Goal: Task Accomplishment & Management: Manage account settings

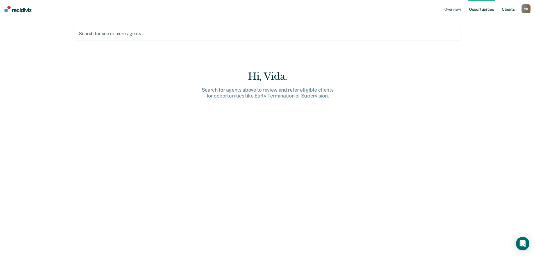
click at [508, 8] on link "Client s" at bounding box center [508, 9] width 15 height 18
click at [494, 10] on link "Opportunities" at bounding box center [485, 9] width 27 height 18
click at [453, 8] on link "Overview" at bounding box center [452, 9] width 19 height 18
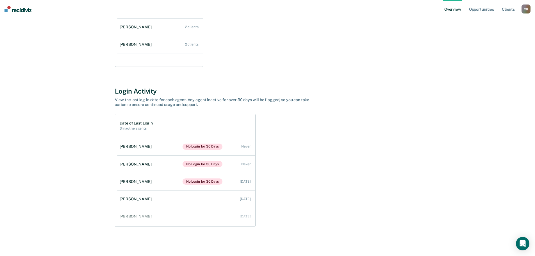
scroll to position [40, 0]
click at [184, 50] on link "[PERSON_NAME] 1 client" at bounding box center [160, 51] width 86 height 16
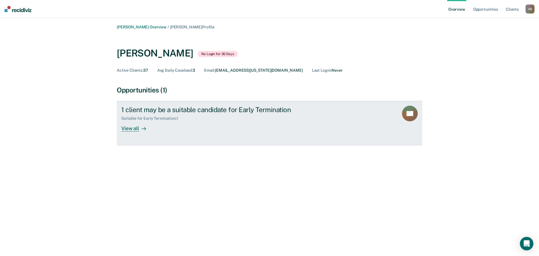
click at [127, 129] on div "View all" at bounding box center [136, 126] width 31 height 11
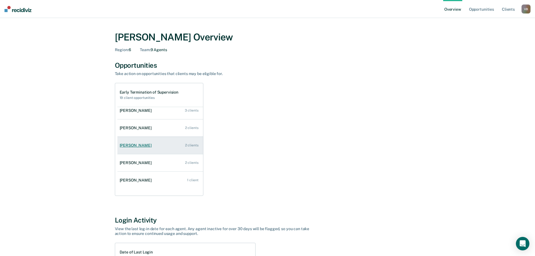
click at [195, 145] on div "2 clients" at bounding box center [191, 145] width 13 height 4
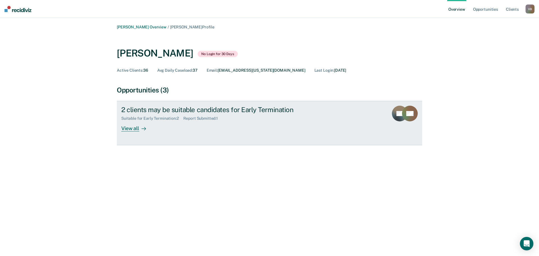
click at [137, 126] on div "View all" at bounding box center [136, 126] width 31 height 11
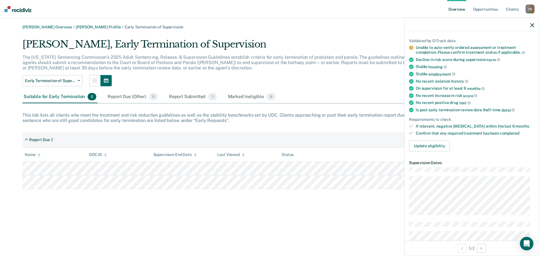
scroll to position [56, 0]
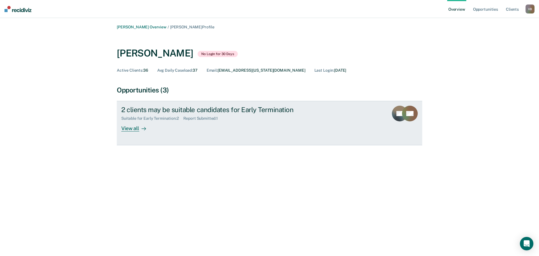
click at [142, 131] on icon at bounding box center [144, 128] width 4 height 4
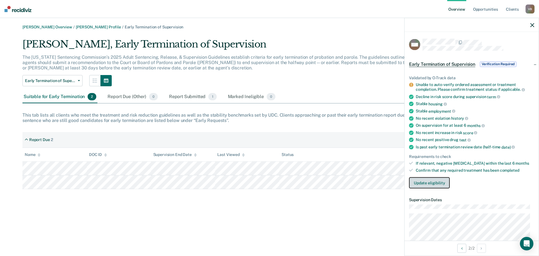
click at [427, 183] on button "Update eligibility" at bounding box center [429, 182] width 41 height 11
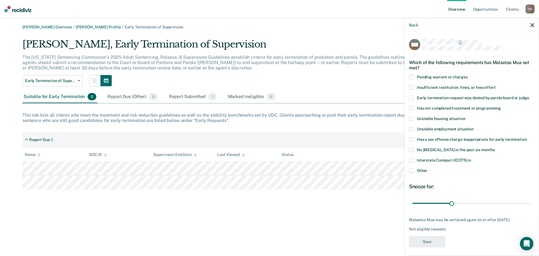
click at [415, 171] on label "Other" at bounding box center [471, 171] width 125 height 6
click at [428, 168] on input "Other" at bounding box center [428, 168] width 0 height 0
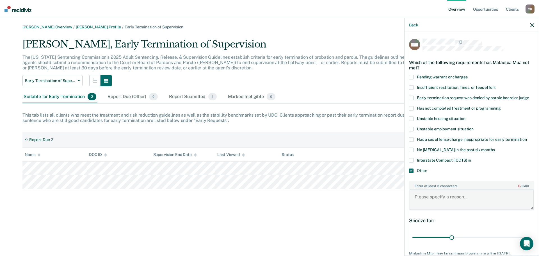
click at [431, 196] on textarea "Enter at least 3 characters 0 / 1600" at bounding box center [472, 199] width 124 height 21
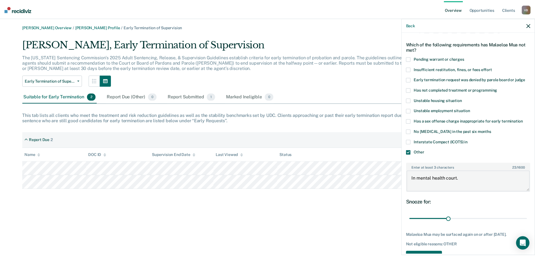
scroll to position [36, 0]
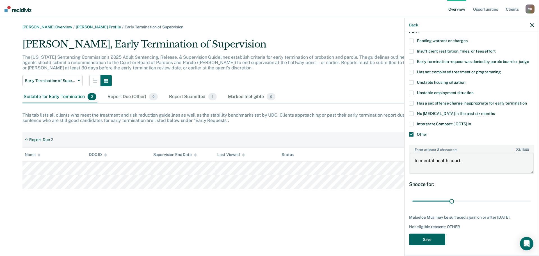
type textarea "In mental health court."
click at [427, 239] on button "Save" at bounding box center [427, 239] width 36 height 12
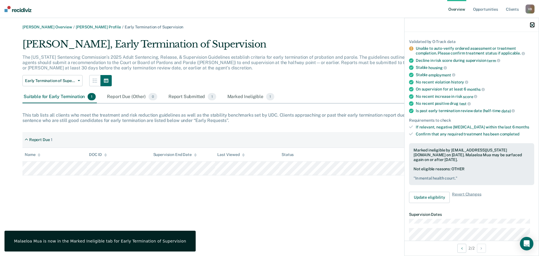
click at [532, 24] on icon "button" at bounding box center [533, 25] width 4 height 4
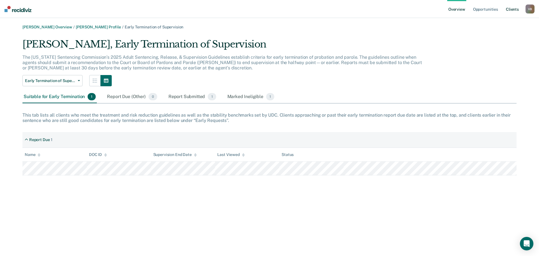
click at [511, 10] on link "Client s" at bounding box center [512, 9] width 15 height 18
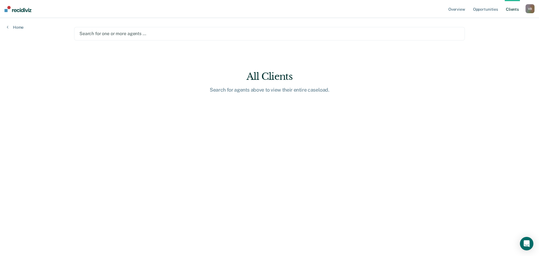
click at [18, 10] on img at bounding box center [17, 9] width 27 height 6
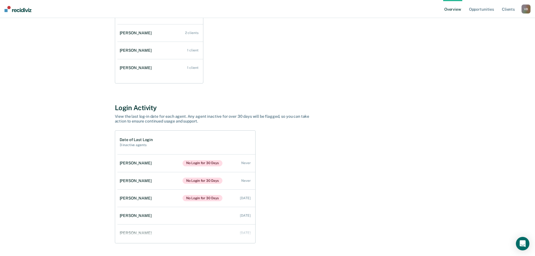
scroll to position [84, 0]
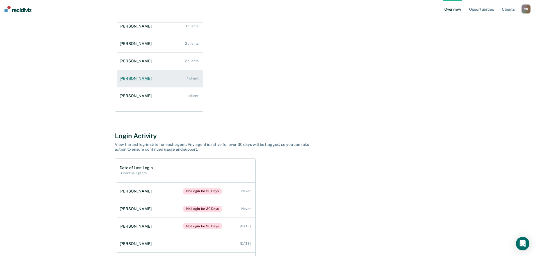
click at [189, 75] on link "[PERSON_NAME] 1 client" at bounding box center [160, 79] width 86 height 16
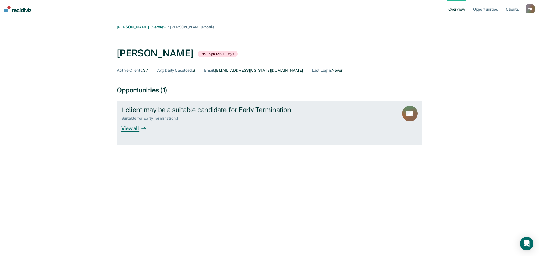
click at [142, 126] on div at bounding box center [142, 128] width 7 height 6
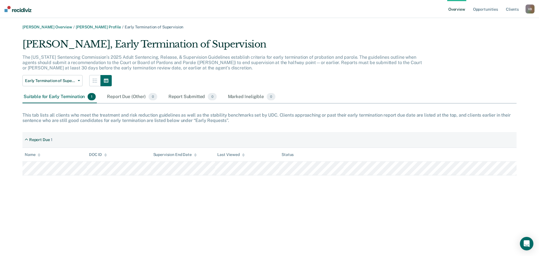
click at [25, 12] on img at bounding box center [17, 9] width 27 height 6
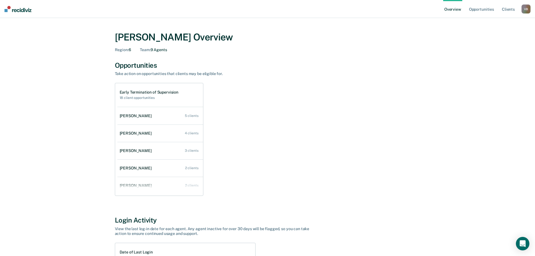
scroll to position [40, 0]
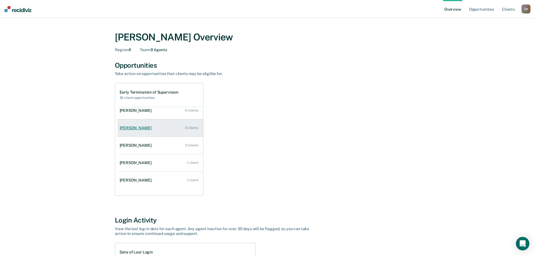
click at [168, 130] on link "[PERSON_NAME] 2 clients" at bounding box center [160, 128] width 86 height 16
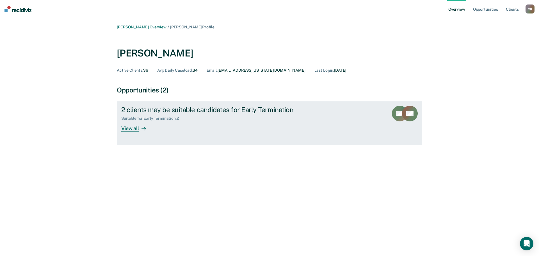
click at [134, 126] on div "View all" at bounding box center [136, 126] width 31 height 11
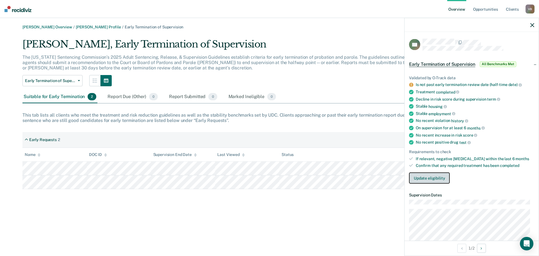
click at [429, 176] on button "Update eligibility" at bounding box center [429, 178] width 41 height 11
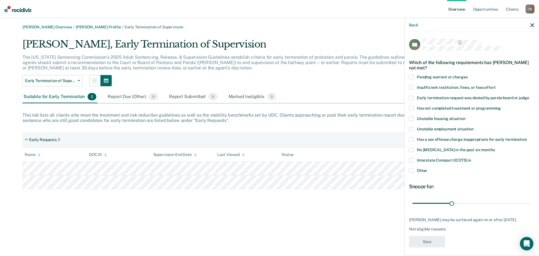
drag, startPoint x: 429, startPoint y: 119, endPoint x: 432, endPoint y: 106, distance: 13.0
click at [432, 106] on div "TN Which of the following requirements has [PERSON_NAME] not met? Pending warra…" at bounding box center [471, 145] width 125 height 212
click at [434, 87] on span "Insufficient restitution, fines, or fees effort" at bounding box center [456, 87] width 79 height 4
click at [496, 85] on input "Insufficient restitution, fines, or fees effort" at bounding box center [496, 85] width 0 height 0
click at [429, 240] on button "Save" at bounding box center [427, 242] width 36 height 12
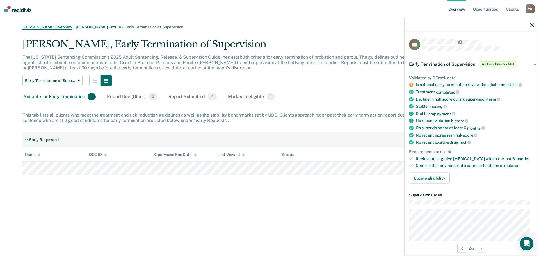
click at [47, 28] on link "[PERSON_NAME] Overview" at bounding box center [47, 27] width 50 height 5
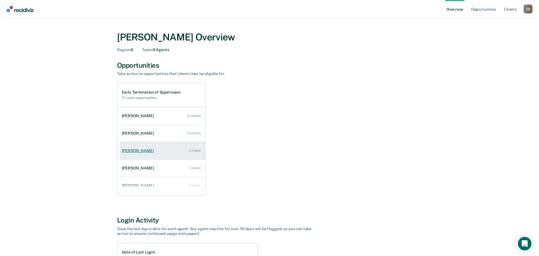
scroll to position [40, 0]
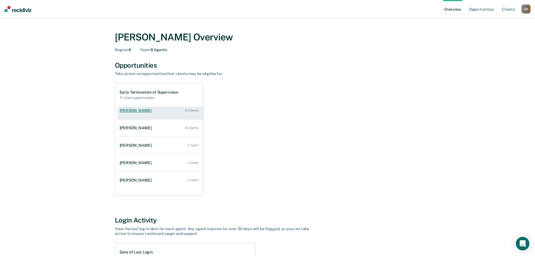
click at [147, 115] on link "[PERSON_NAME] 3 clients" at bounding box center [160, 111] width 86 height 16
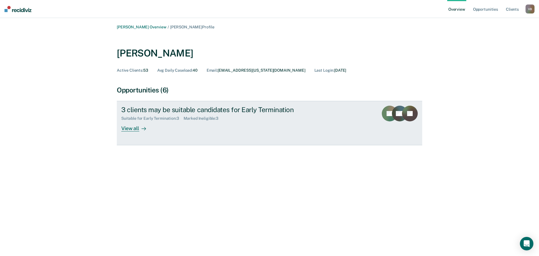
click at [131, 129] on div "View all" at bounding box center [136, 126] width 31 height 11
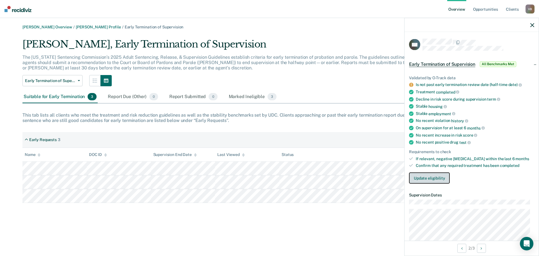
click at [428, 175] on button "Update eligibility" at bounding box center [429, 178] width 41 height 11
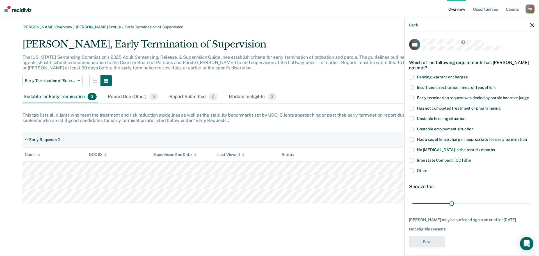
click at [411, 170] on span at bounding box center [411, 170] width 4 height 4
click at [428, 168] on input "Other" at bounding box center [428, 168] width 0 height 0
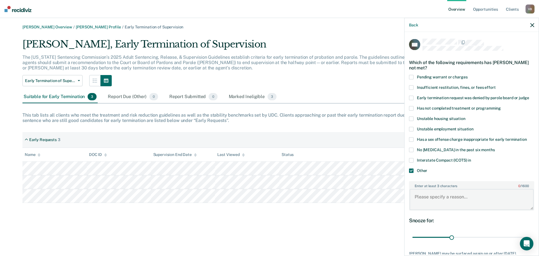
click at [437, 198] on textarea "Enter at least 3 characters 0 / 1600" at bounding box center [472, 199] width 124 height 21
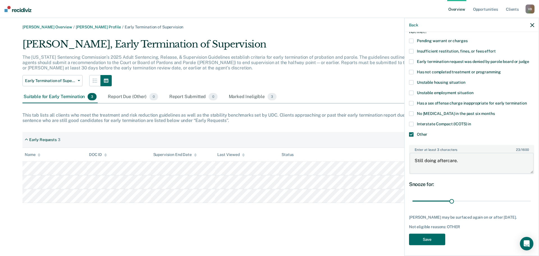
scroll to position [41, 0]
type textarea "Still doing aftercare."
click at [431, 239] on button "Save" at bounding box center [427, 239] width 36 height 12
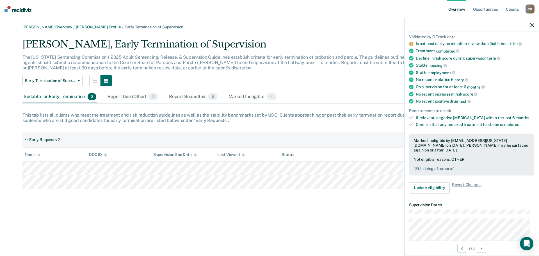
click at [22, 13] on nav "Overview Opportunities Client s [PERSON_NAME] V B Profile How it works Log Out" at bounding box center [269, 9] width 539 height 18
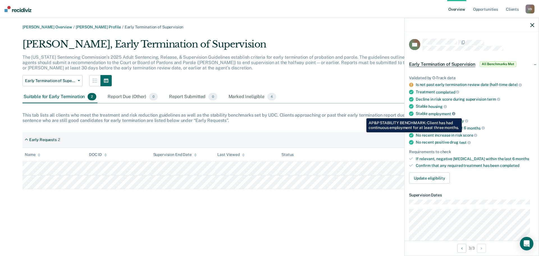
scroll to position [28, 0]
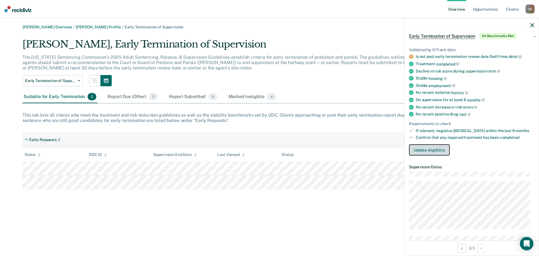
click at [437, 149] on button "Update eligibility" at bounding box center [429, 149] width 41 height 11
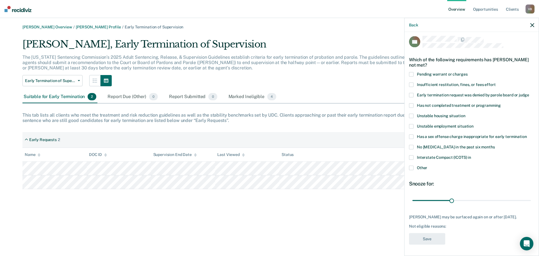
scroll to position [2, 0]
click at [411, 169] on span at bounding box center [411, 168] width 4 height 4
click at [428, 166] on input "Other" at bounding box center [428, 166] width 0 height 0
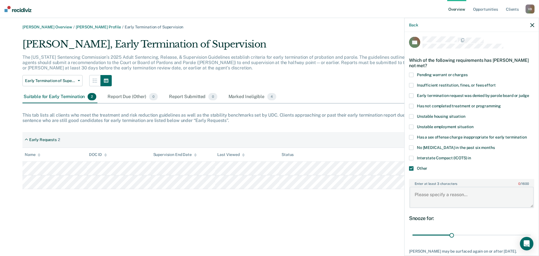
click at [439, 198] on textarea "Enter at least 3 characters 0 / 1600" at bounding box center [472, 197] width 124 height 21
type textarea "S"
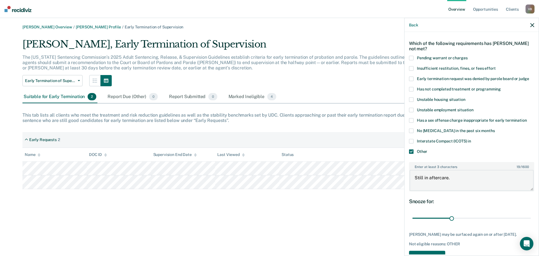
scroll to position [36, 0]
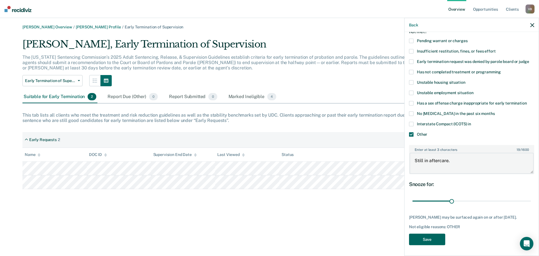
type textarea "Still in aftercare."
click at [437, 238] on button "Save" at bounding box center [427, 239] width 36 height 12
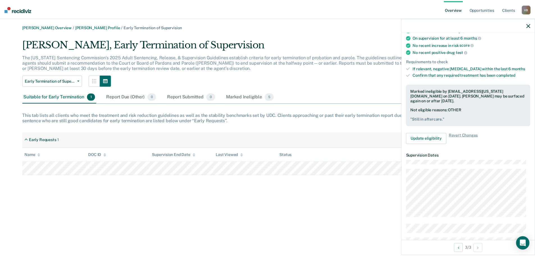
scroll to position [92, 0]
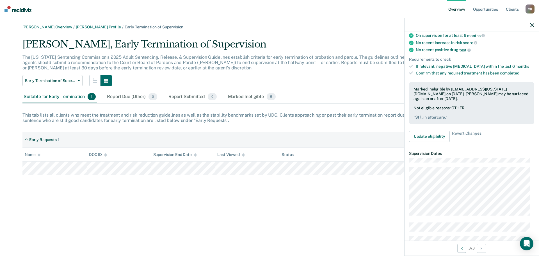
click at [13, 11] on img at bounding box center [17, 9] width 27 height 6
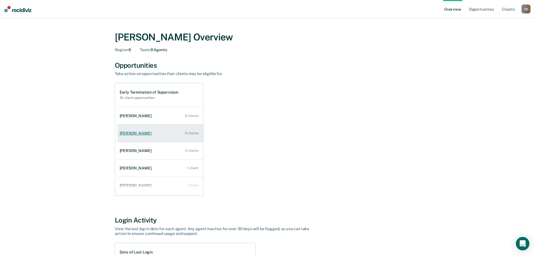
click at [135, 133] on div "[PERSON_NAME]" at bounding box center [137, 133] width 34 height 5
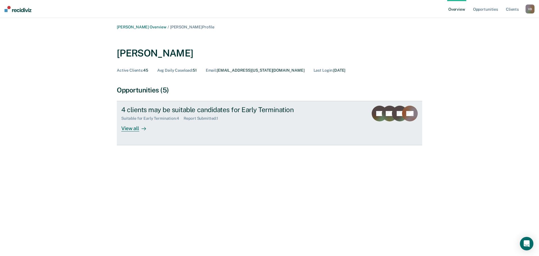
click at [137, 128] on div "View all" at bounding box center [136, 126] width 31 height 11
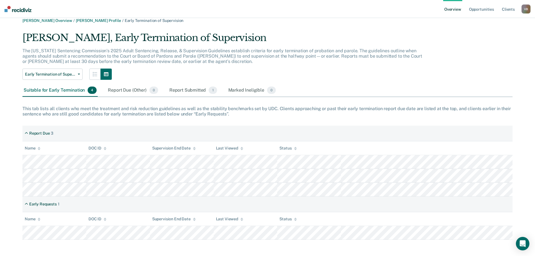
scroll to position [8, 0]
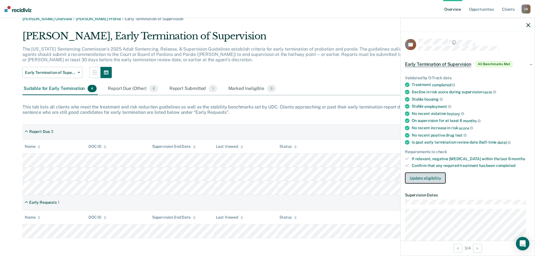
click at [427, 178] on button "Update eligibility" at bounding box center [425, 178] width 41 height 11
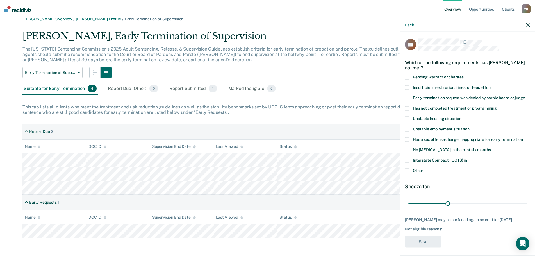
click at [405, 168] on span at bounding box center [407, 170] width 4 height 4
click at [423, 168] on input "Other" at bounding box center [423, 168] width 0 height 0
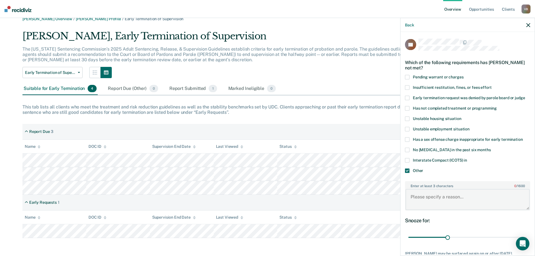
click at [429, 201] on textarea "Enter at least 3 characters 0 / 1600" at bounding box center [468, 199] width 124 height 21
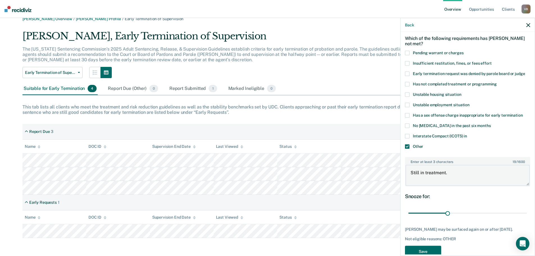
scroll to position [41, 0]
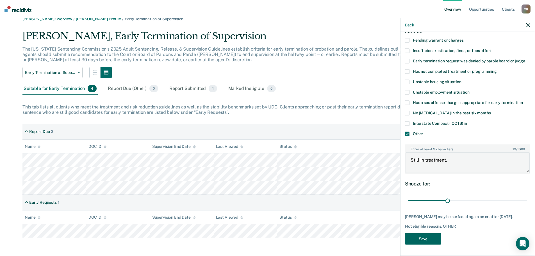
type textarea "Still in treatment."
click at [438, 237] on button "Save" at bounding box center [423, 239] width 36 height 12
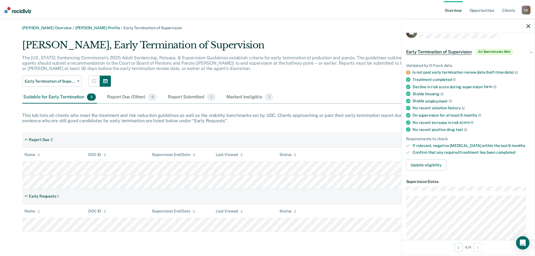
scroll to position [0, 0]
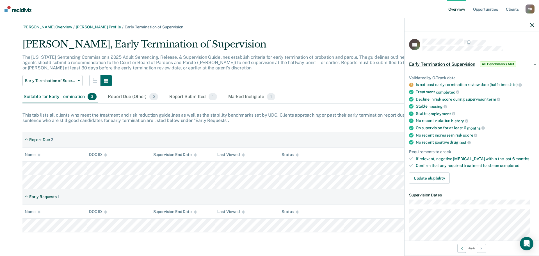
drag, startPoint x: 10, startPoint y: 8, endPoint x: 11, endPoint y: 5, distance: 3.6
click at [10, 8] on img at bounding box center [17, 9] width 27 height 6
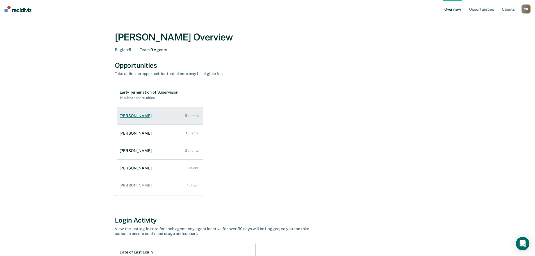
click at [182, 114] on link "[PERSON_NAME] 5 clients" at bounding box center [160, 116] width 86 height 16
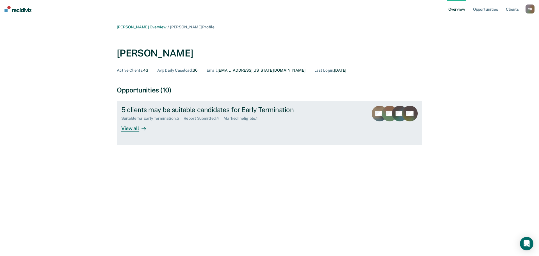
click at [128, 130] on div "View all" at bounding box center [136, 126] width 31 height 11
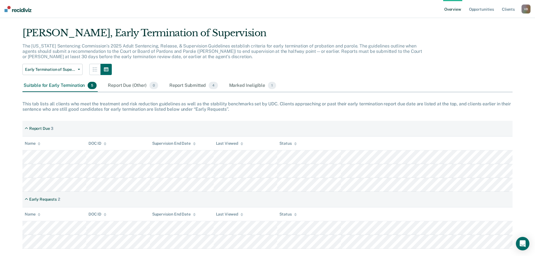
scroll to position [22, 0]
